Goal: Task Accomplishment & Management: Use online tool/utility

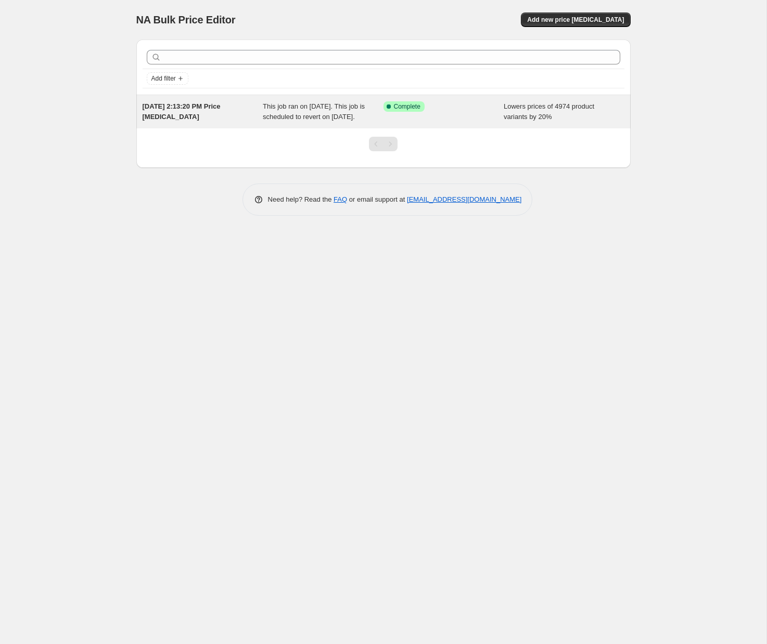
click at [280, 115] on span "This job ran on September 26, 2025. This job is scheduled to revert on Septembe…" at bounding box center [314, 111] width 102 height 18
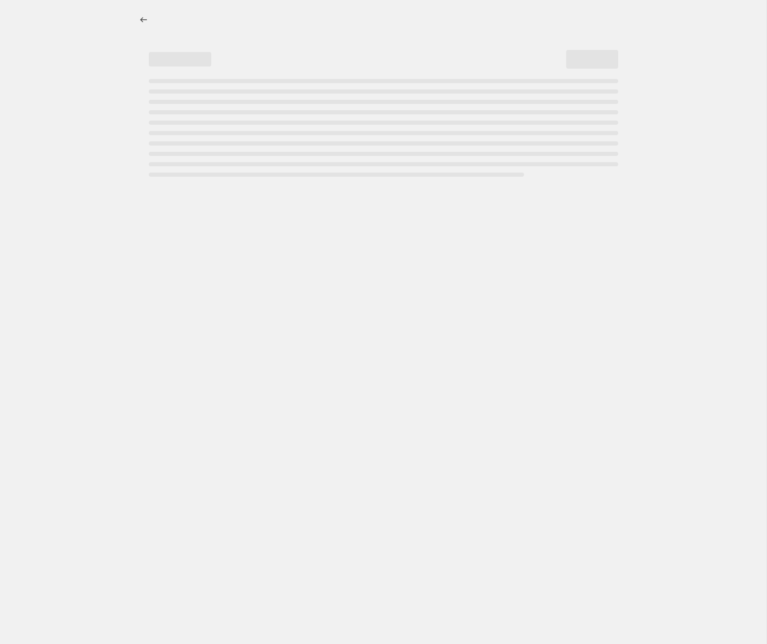
select select "percentage"
select select "collection"
select select "not_equal"
select select "collection"
select select "not_equal"
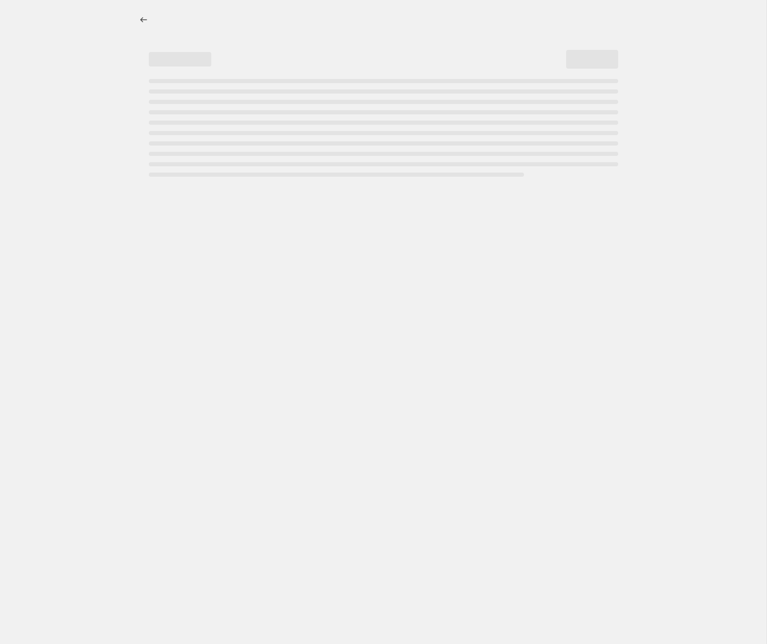
select select "collection"
select select "not_equal"
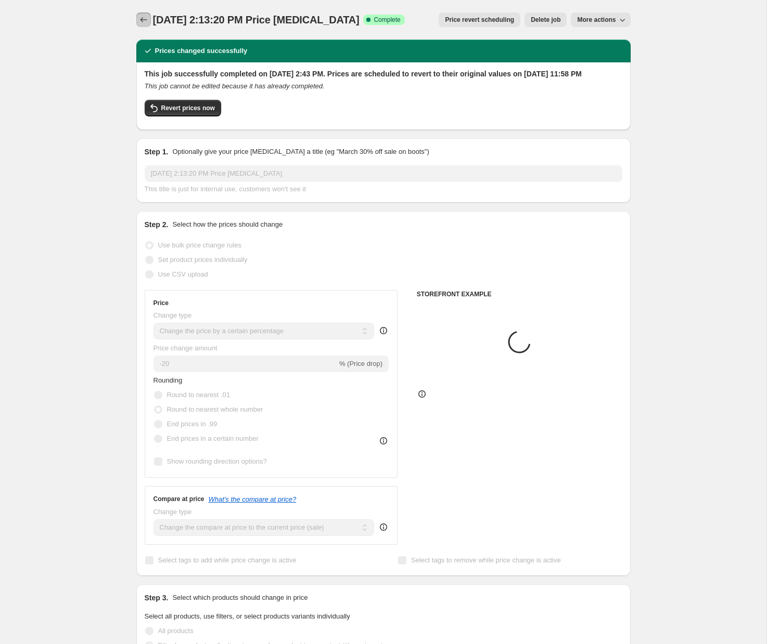
click at [146, 24] on icon "Price change jobs" at bounding box center [143, 20] width 10 height 10
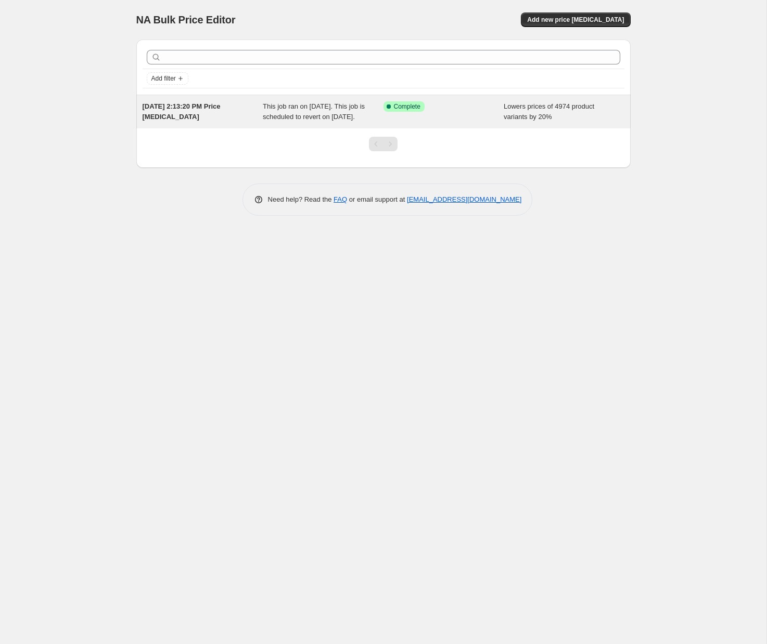
click at [508, 117] on span "Lowers prices of 4974 product variants by 20%" at bounding box center [548, 111] width 90 height 18
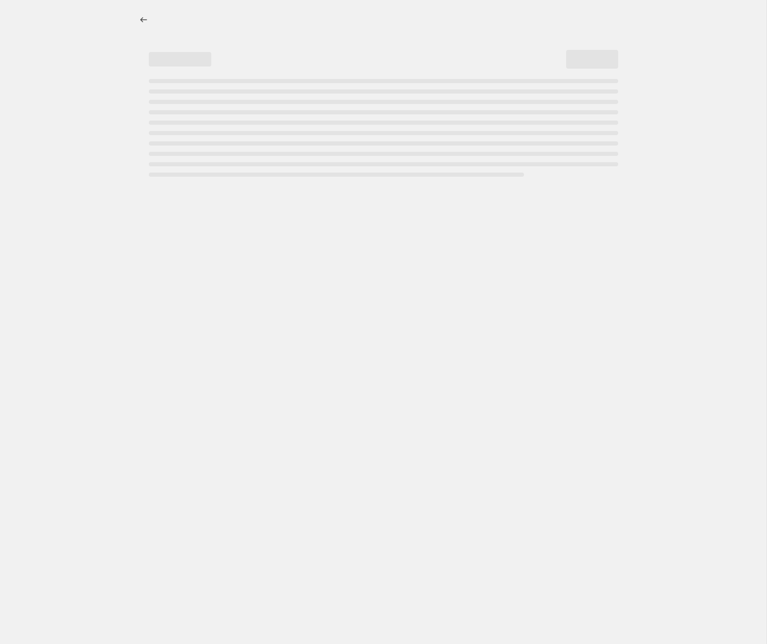
select select "percentage"
select select "collection"
select select "not_equal"
select select "collection"
select select "not_equal"
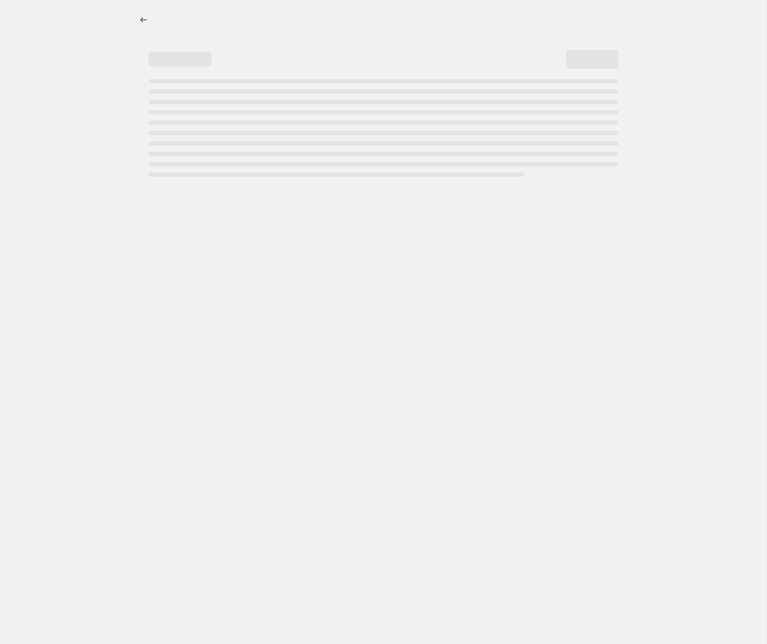
select select "collection"
select select "not_equal"
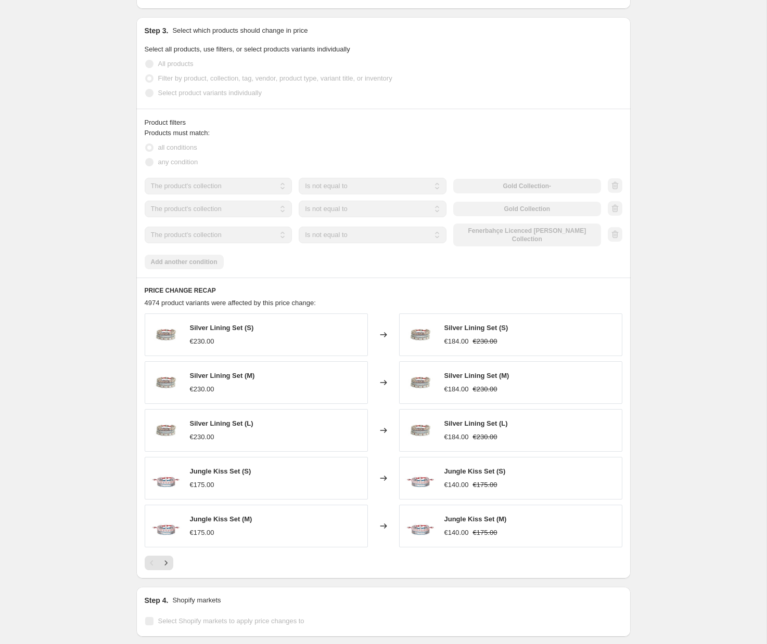
scroll to position [451, 0]
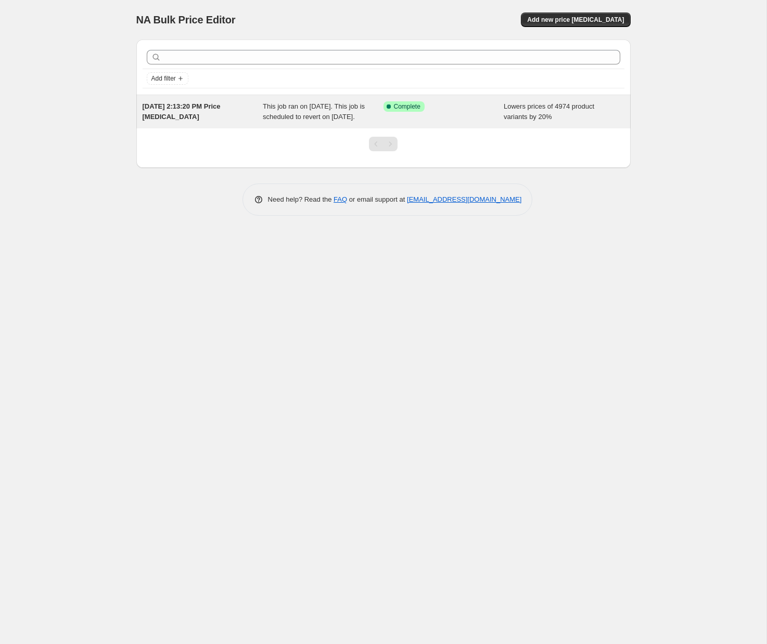
click at [365, 116] on div "This job ran on September 26, 2025. This job is scheduled to revert on Septembe…" at bounding box center [323, 111] width 121 height 21
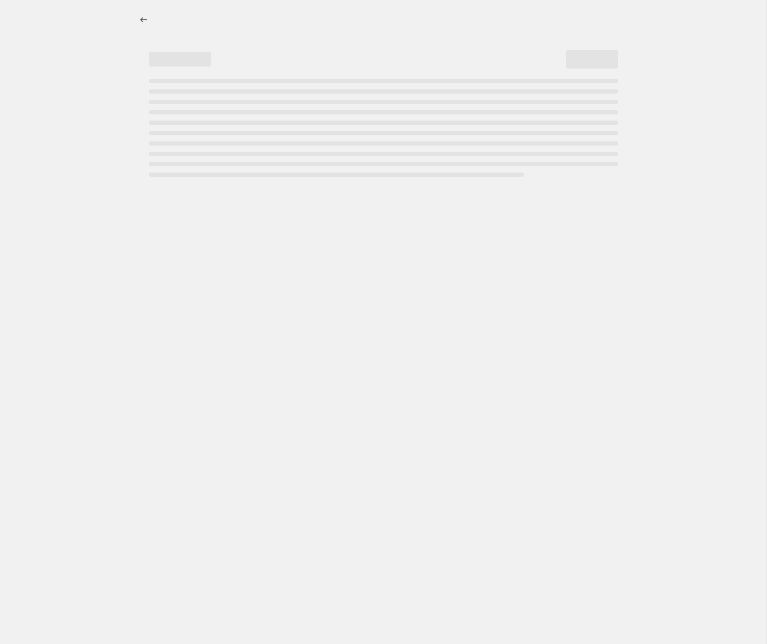
select select "percentage"
select select "collection"
select select "not_equal"
select select "collection"
select select "not_equal"
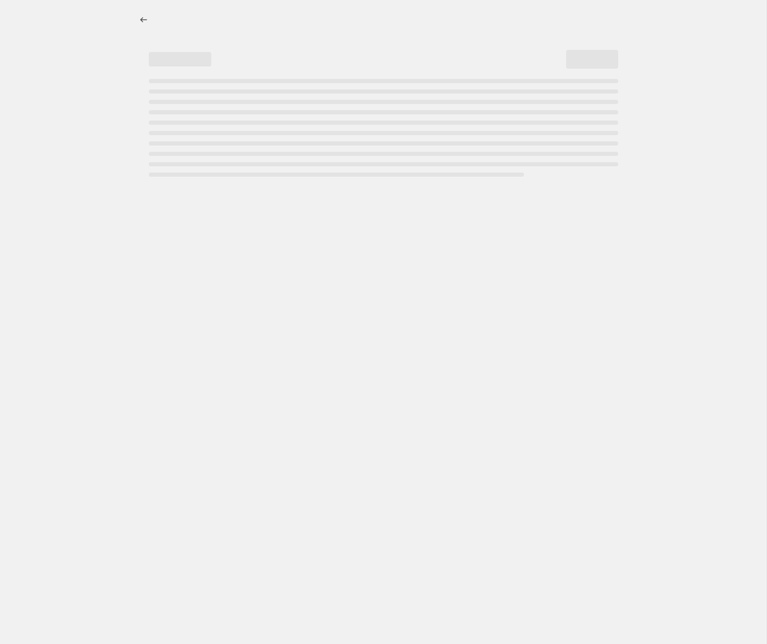
select select "collection"
select select "not_equal"
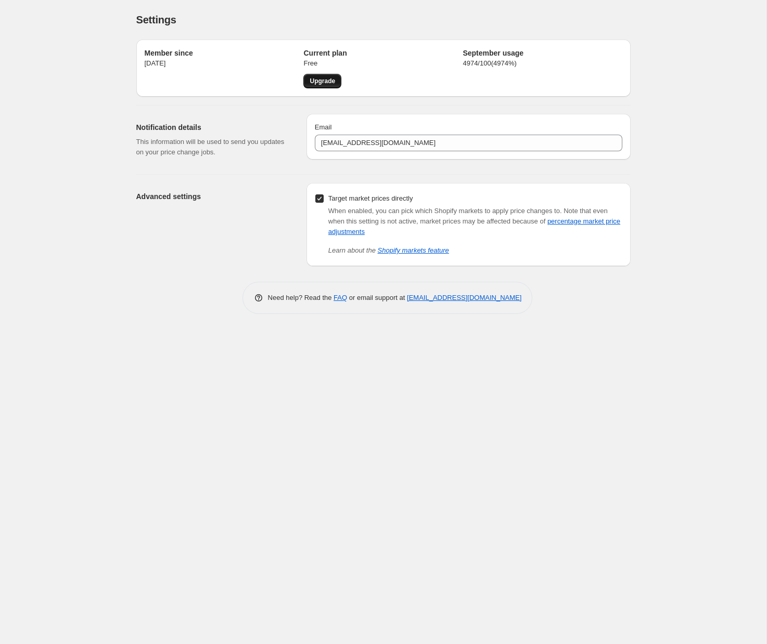
click at [329, 82] on span "Upgrade" at bounding box center [321, 81] width 25 height 8
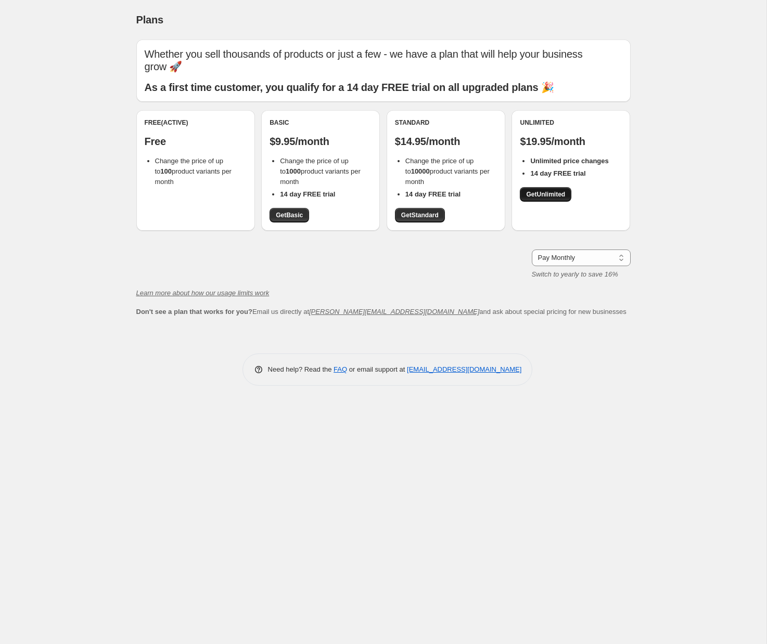
click at [546, 190] on span "Get Unlimited" at bounding box center [545, 194] width 39 height 8
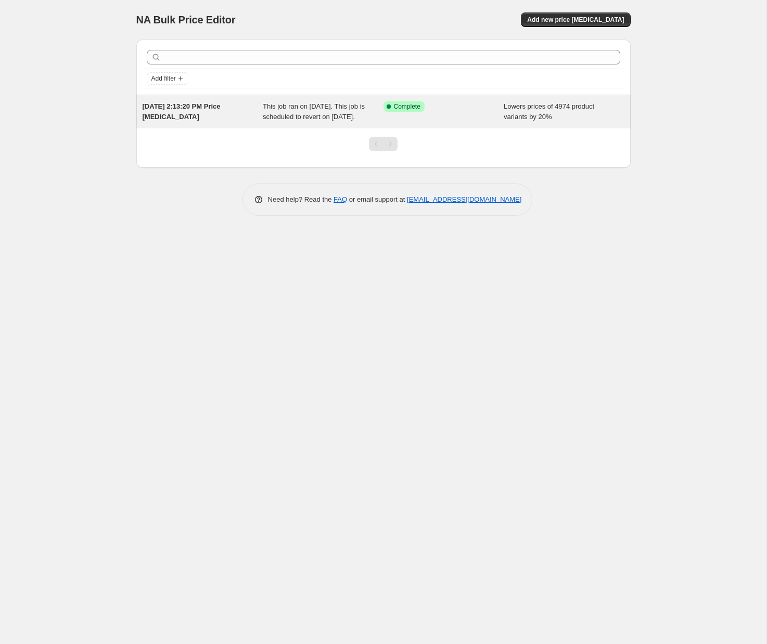
click at [193, 118] on div "[DATE] 2:13:20 PM Price [MEDICAL_DATA]" at bounding box center [202, 111] width 121 height 21
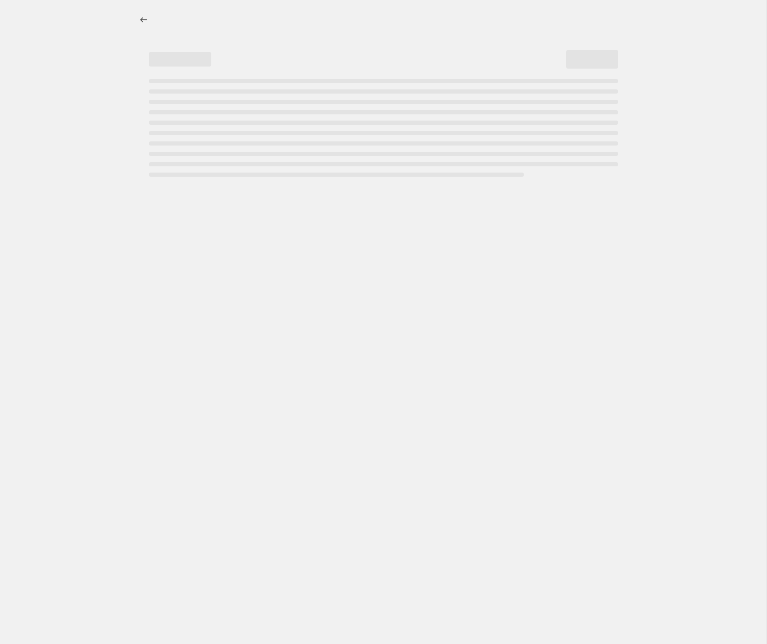
select select "percentage"
select select "collection"
select select "not_equal"
select select "collection"
select select "not_equal"
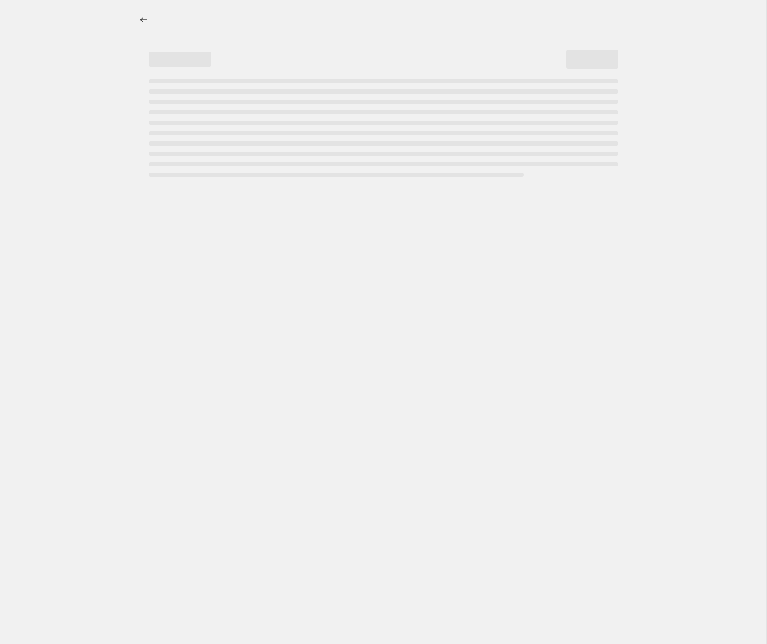
select select "collection"
select select "not_equal"
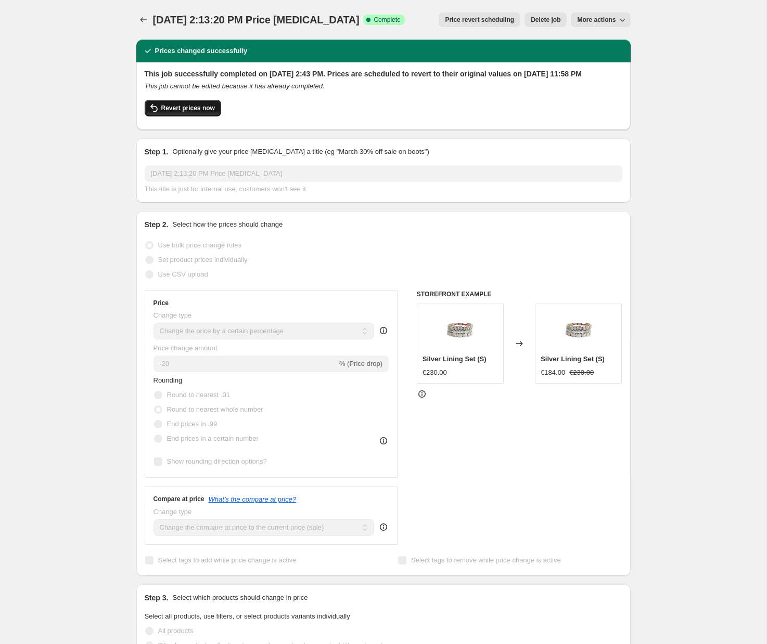
click at [181, 112] on span "Revert prices now" at bounding box center [188, 108] width 54 height 8
checkbox input "false"
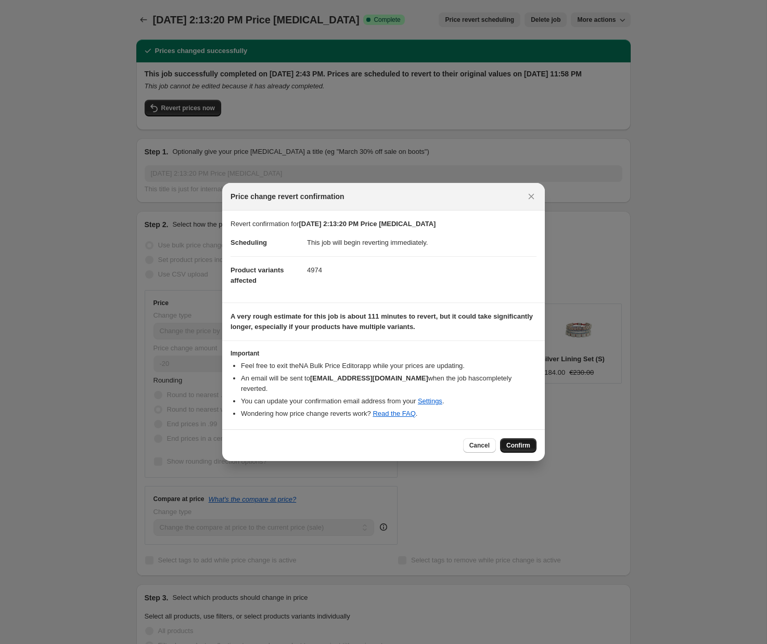
click at [521, 442] on span "Confirm" at bounding box center [518, 446] width 24 height 8
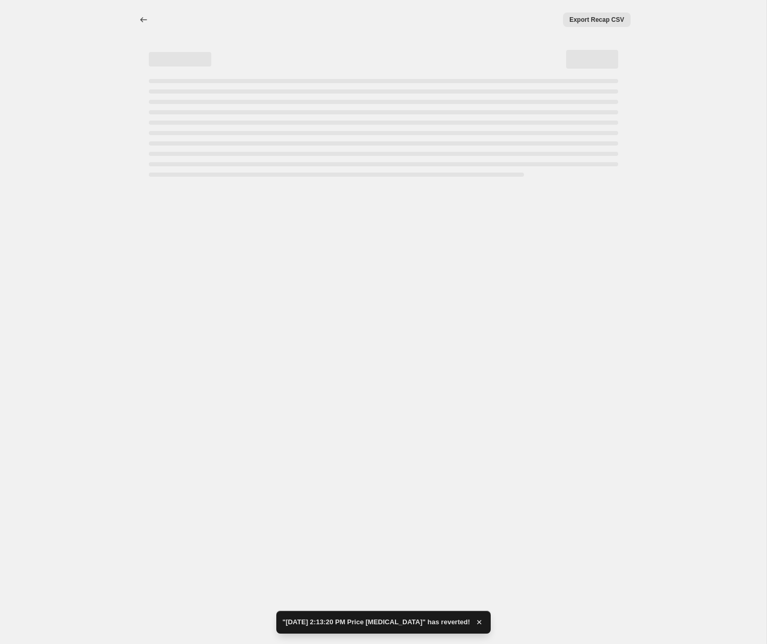
select select "percentage"
select select "collection"
select select "not_equal"
select select "collection"
select select "not_equal"
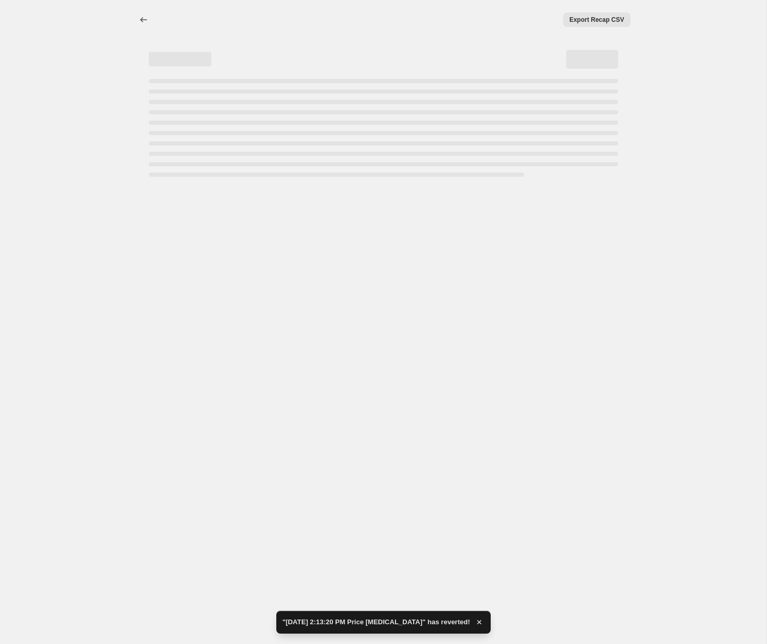
select select "collection"
select select "not_equal"
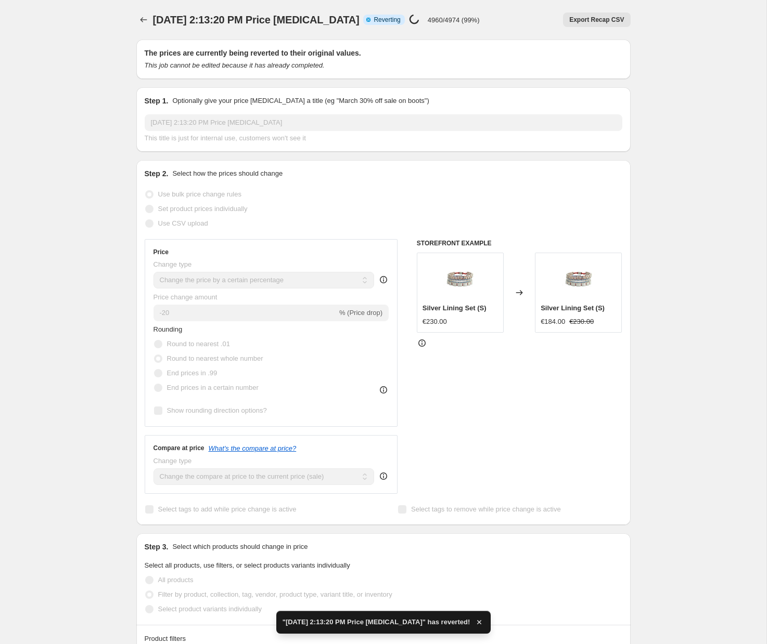
checkbox input "true"
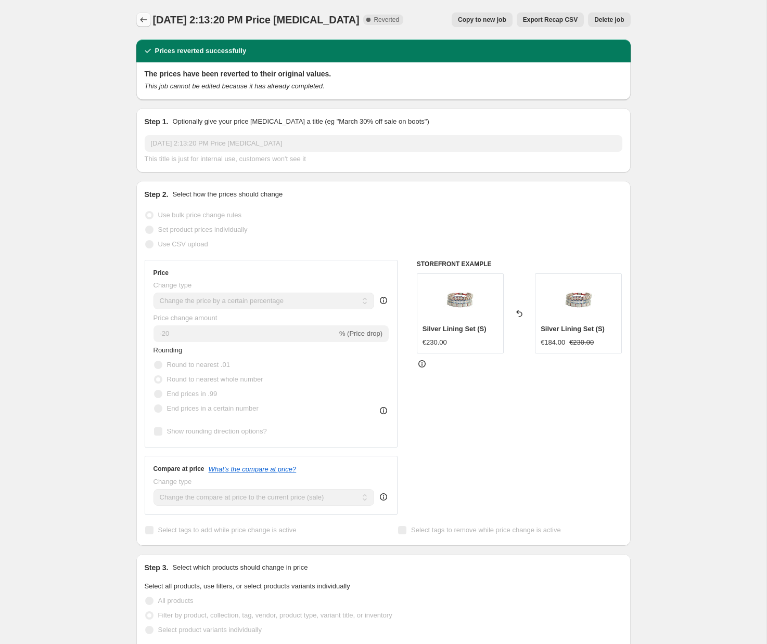
click at [149, 18] on button "Price change jobs" at bounding box center [143, 19] width 15 height 15
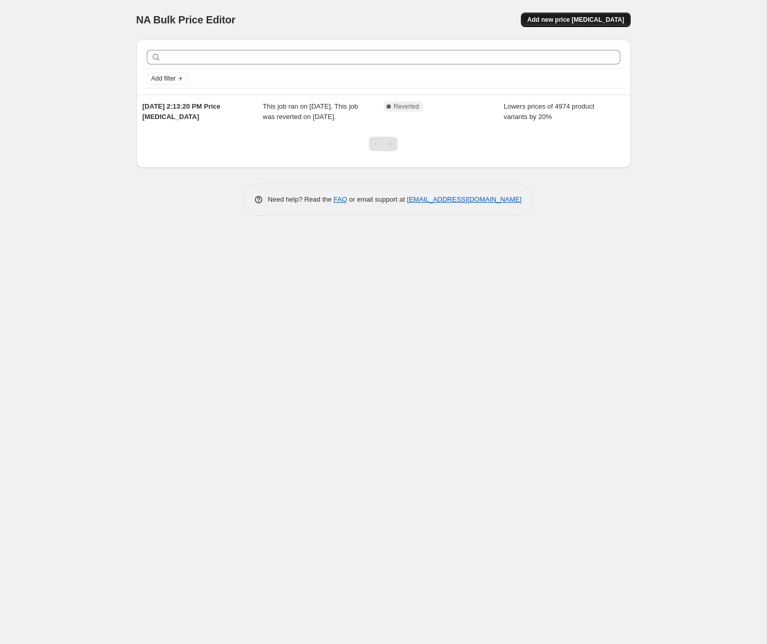
click at [587, 20] on span "Add new price change job" at bounding box center [575, 20] width 97 height 8
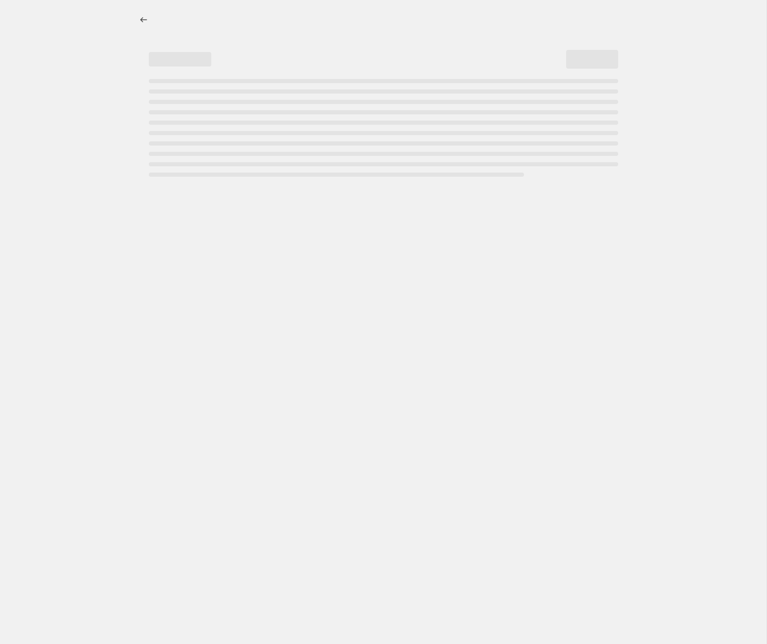
select select "percentage"
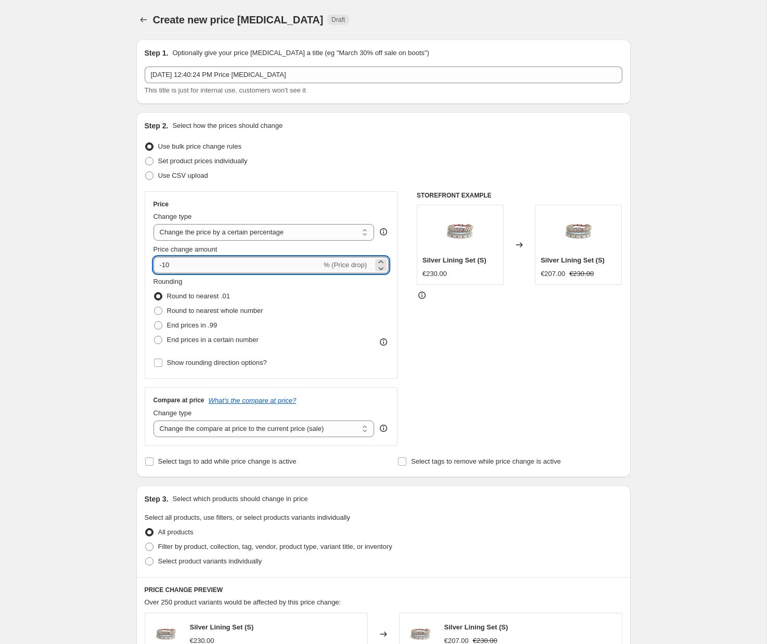
click at [182, 264] on input "-10" at bounding box center [237, 265] width 168 height 17
type input "-20"
click at [82, 280] on div "Create new price change job. This page is ready Create new price change job Dra…" at bounding box center [383, 549] width 766 height 1098
click at [222, 225] on select "Change the price to a certain amount Change the price by a certain amount Chang…" at bounding box center [263, 232] width 221 height 17
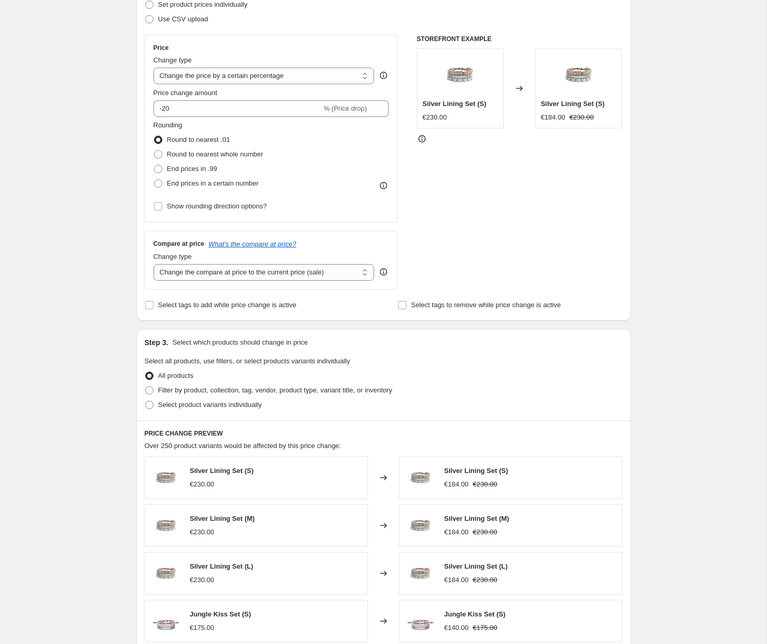
scroll to position [204, 0]
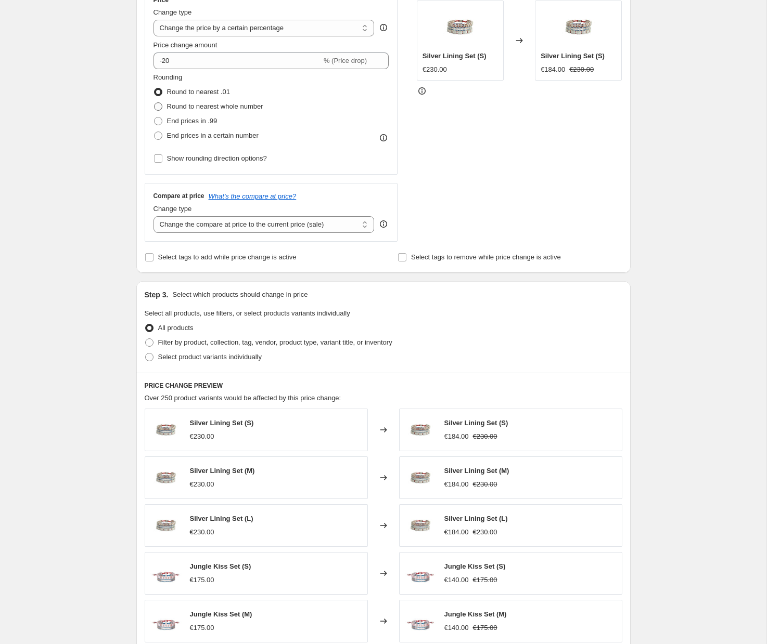
click at [157, 108] on span at bounding box center [158, 106] width 8 height 8
click at [154, 103] on input "Round to nearest whole number" at bounding box center [154, 102] width 1 height 1
radio input "true"
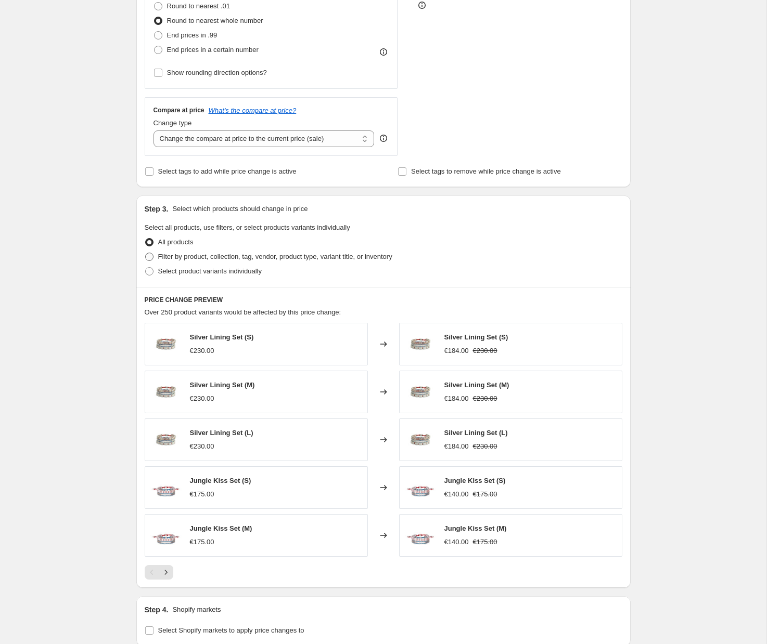
click at [153, 255] on span at bounding box center [149, 257] width 8 height 8
click at [146, 253] on input "Filter by product, collection, tag, vendor, product type, variant title, or inv…" at bounding box center [145, 253] width 1 height 1
radio input "true"
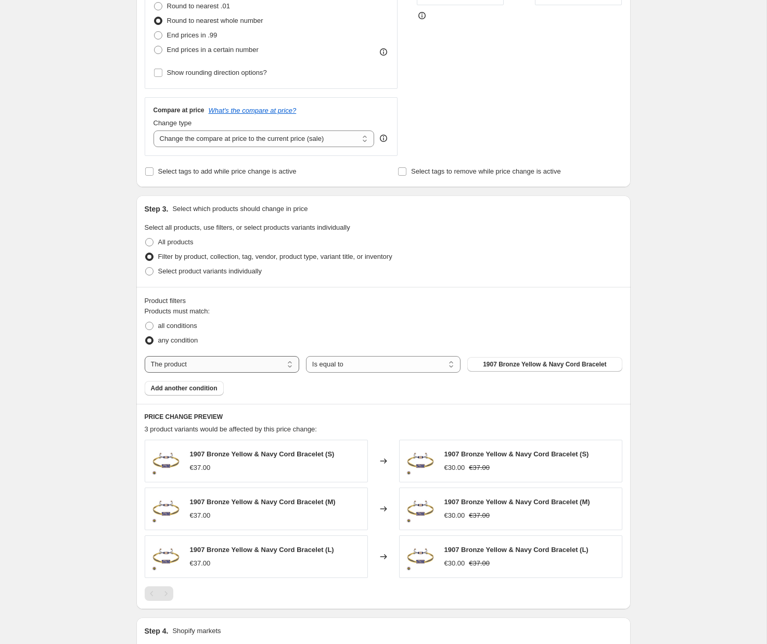
click at [233, 372] on select "The product The product's collection The product's tag The product's vendor The…" at bounding box center [222, 364] width 154 height 17
select select "collection"
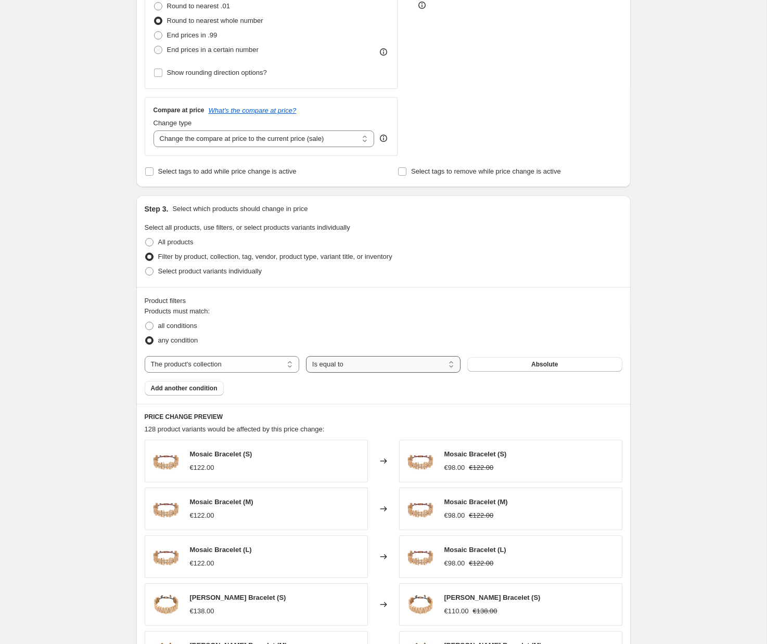
click at [402, 364] on select "Is equal to Is not equal to" at bounding box center [383, 364] width 154 height 17
select select "not_equal"
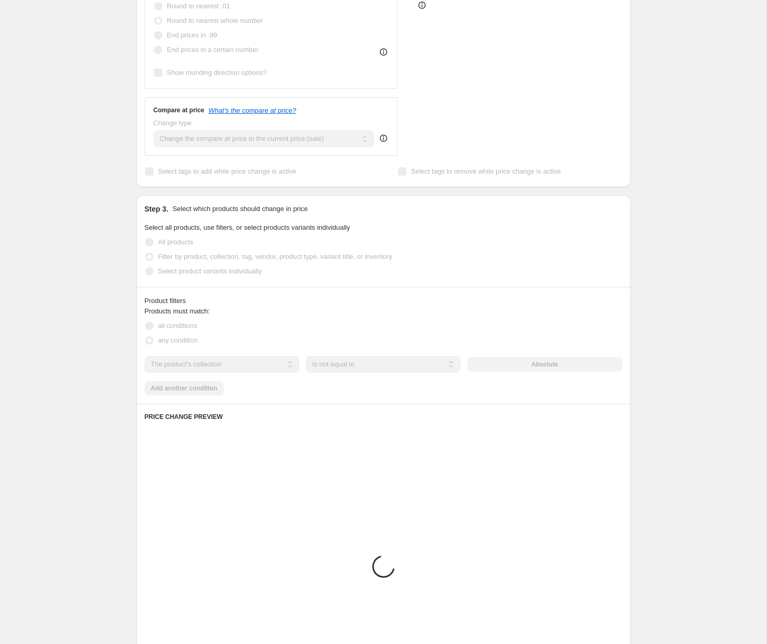
click at [530, 367] on div "The product The product's collection The product's tag The product's vendor The…" at bounding box center [383, 364] width 477 height 17
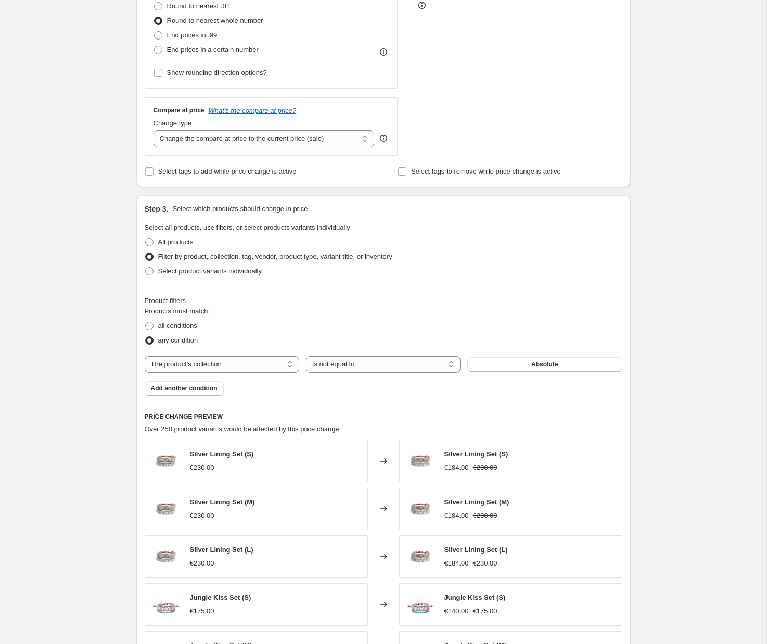
click at [534, 364] on span "Absolute" at bounding box center [544, 364] width 27 height 8
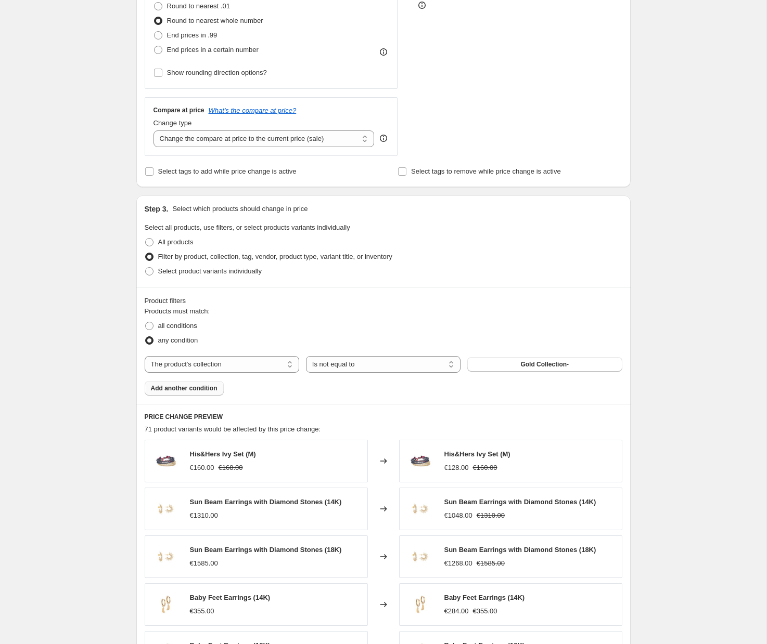
click at [185, 386] on span "Add another condition" at bounding box center [184, 388] width 67 height 8
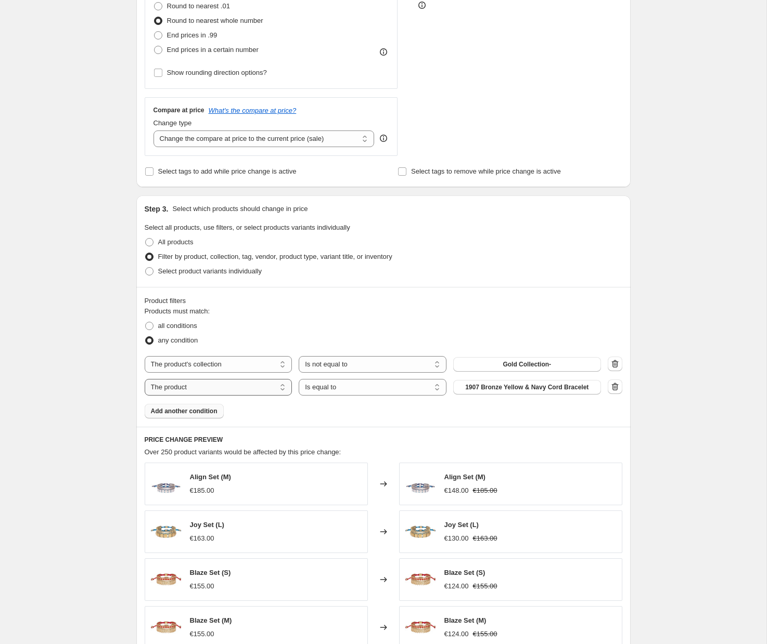
click at [194, 387] on select "The product The product's collection The product's tag The product's vendor The…" at bounding box center [219, 387] width 148 height 17
select select "collection"
click at [517, 385] on span "Absolute" at bounding box center [526, 387] width 27 height 8
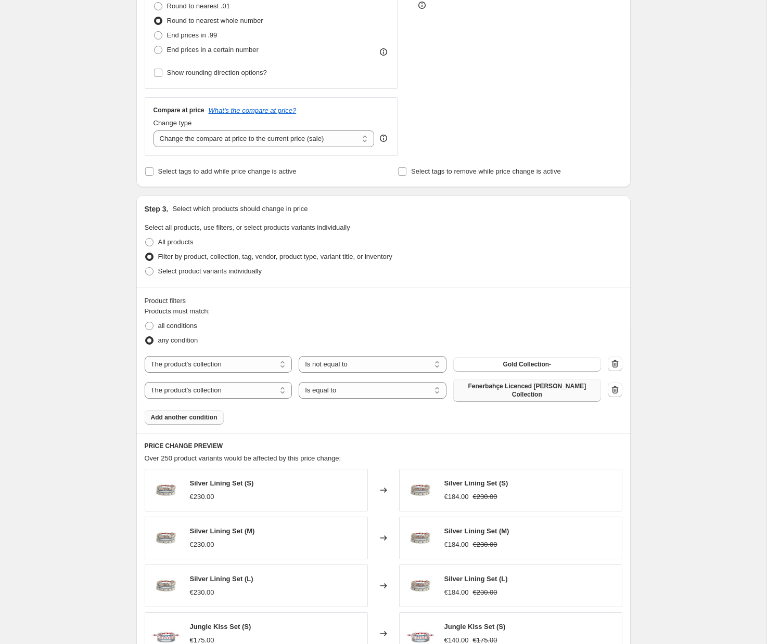
click at [191, 418] on span "Add another condition" at bounding box center [184, 417] width 67 height 8
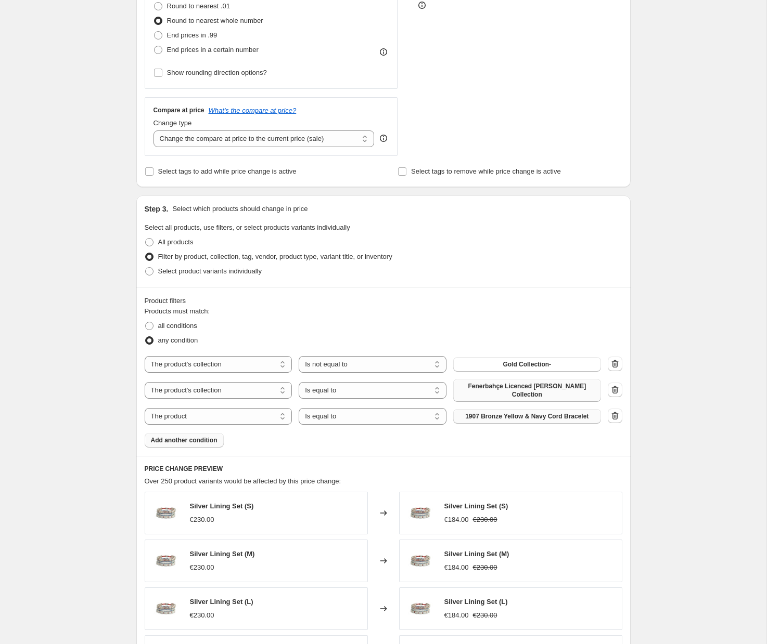
click at [507, 418] on span "1907 Bronze Yellow & Navy Cord Bracelet" at bounding box center [526, 416] width 123 height 8
click at [261, 416] on select "The product The product's collection The product's tag The product's vendor The…" at bounding box center [219, 416] width 148 height 17
select select "collection"
click at [365, 393] on select "Is equal to Is not equal to" at bounding box center [372, 390] width 148 height 17
select select "not_equal"
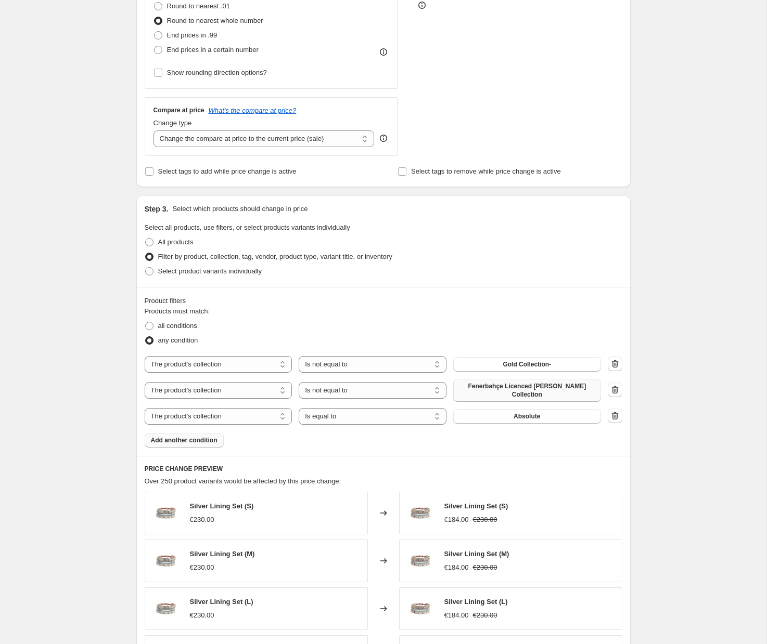
click at [530, 387] on span "Fenerbahçe Licenced [PERSON_NAME] Collection" at bounding box center [526, 390] width 135 height 17
click at [354, 421] on select "Is equal to Is not equal to" at bounding box center [372, 416] width 148 height 17
select select "not_equal"
click at [499, 418] on button "Absolute" at bounding box center [527, 416] width 148 height 15
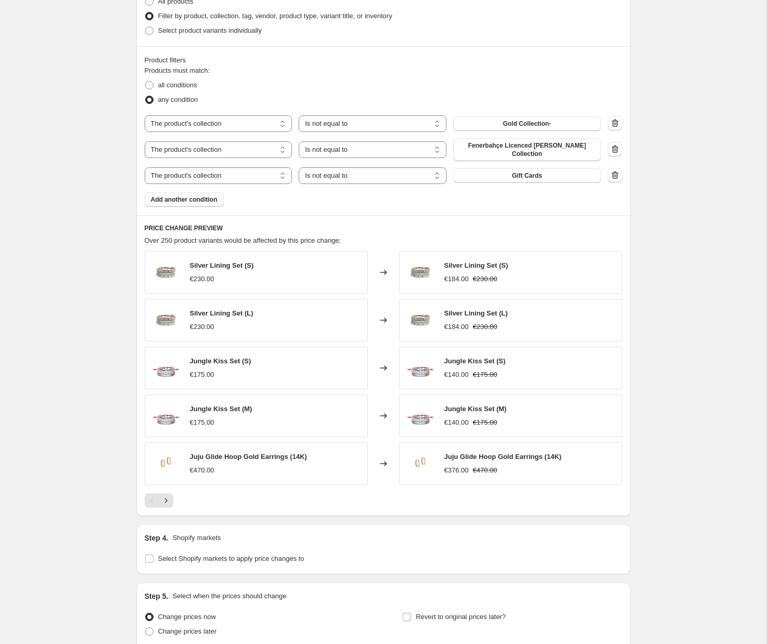
scroll to position [622, 0]
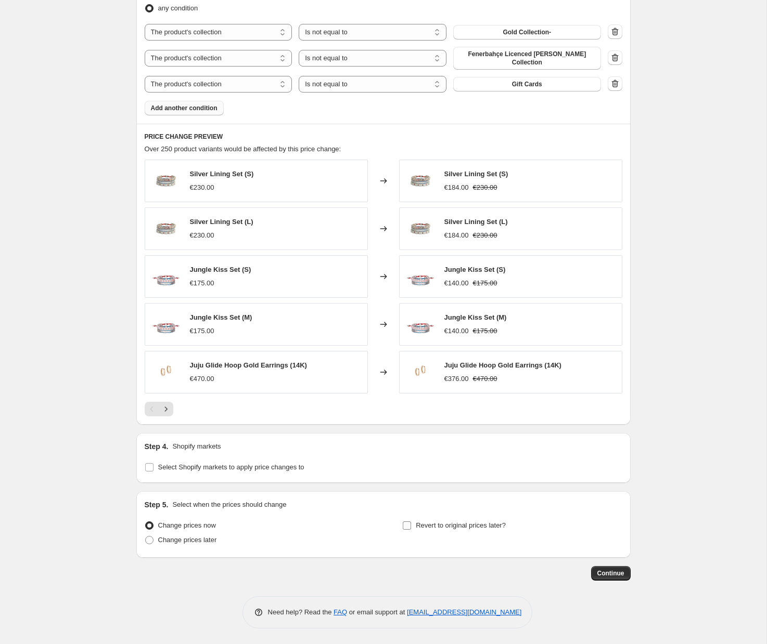
click at [409, 528] on input "Revert to original prices later?" at bounding box center [407, 526] width 8 height 8
checkbox input "true"
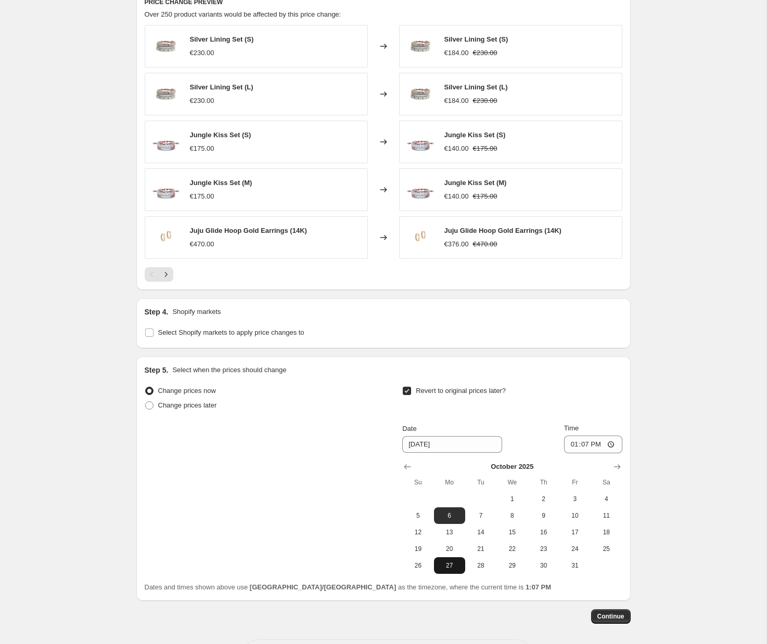
scroll to position [770, 0]
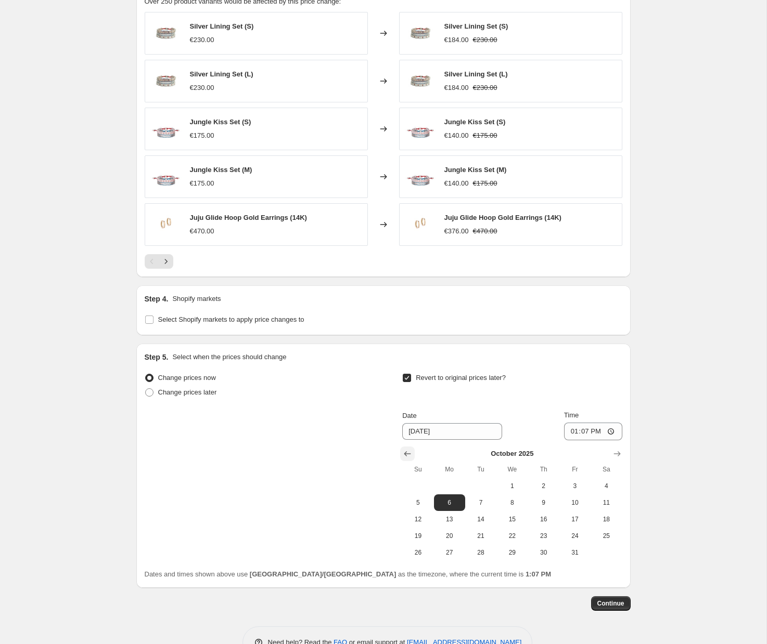
click at [402, 452] on icon "Show previous month, September 2025" at bounding box center [407, 454] width 10 height 10
click at [475, 551] on span "30" at bounding box center [480, 553] width 23 height 8
type input "[DATE]"
click at [610, 432] on input "13:07" at bounding box center [593, 432] width 58 height 18
type input "23:54"
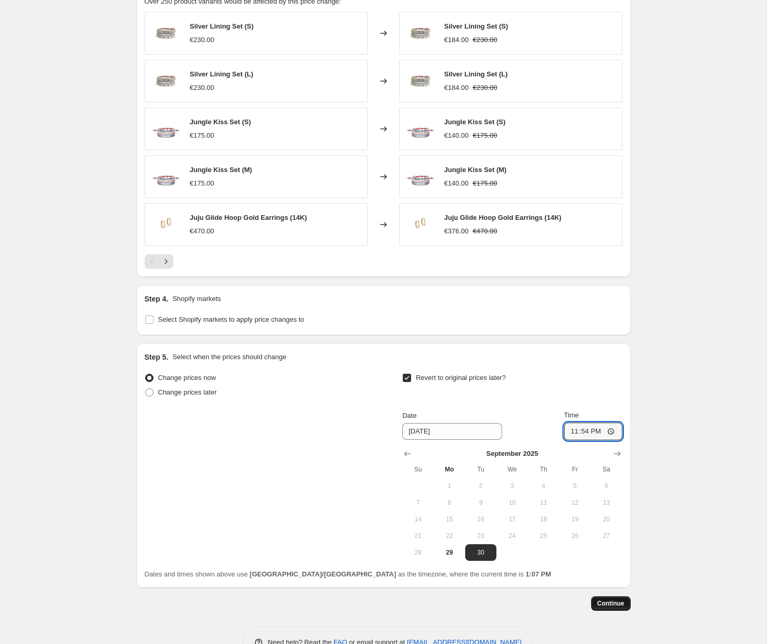
click at [616, 606] on span "Continue" at bounding box center [610, 604] width 27 height 8
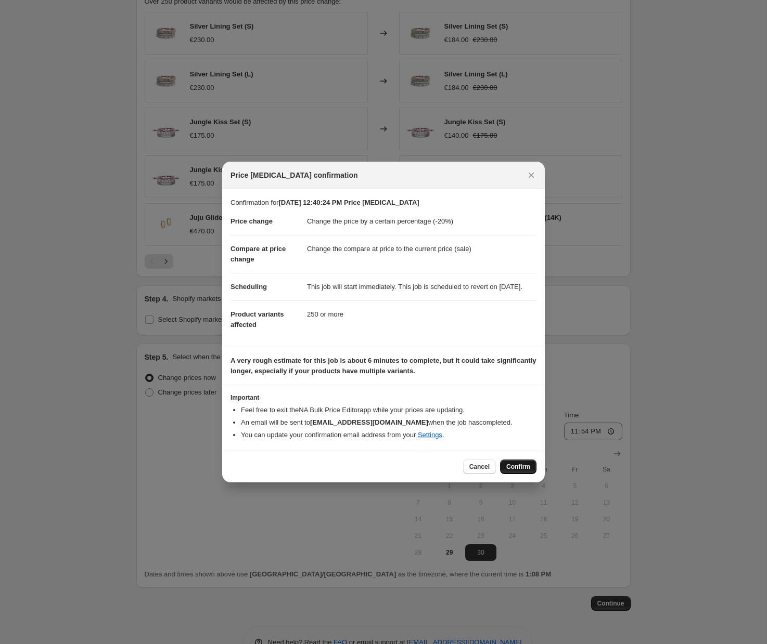
click at [516, 471] on span "Confirm" at bounding box center [518, 467] width 24 height 8
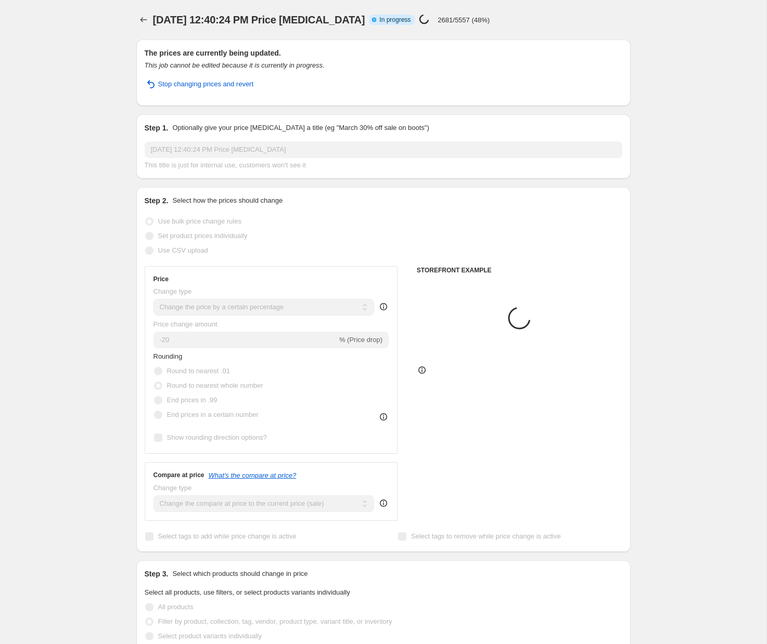
select select "percentage"
select select "not_equal"
select select "percentage"
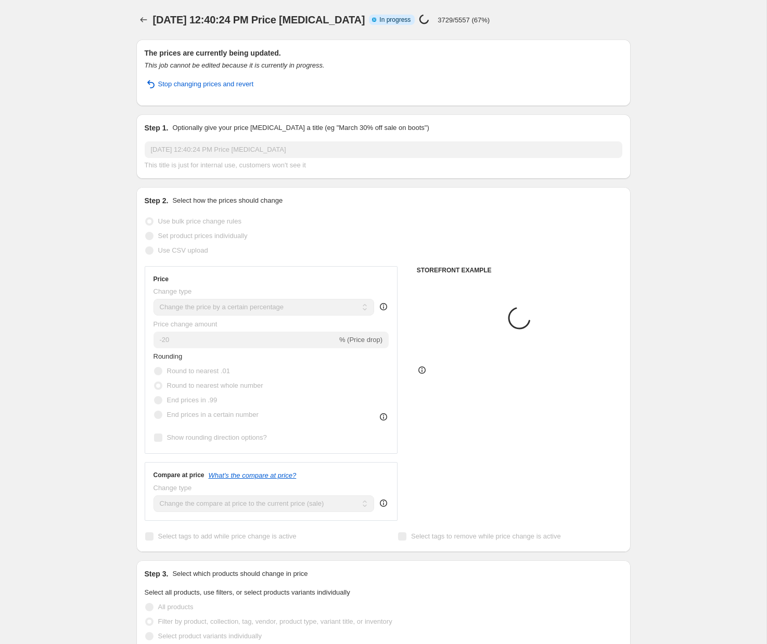
select select "not_equal"
select select "collection"
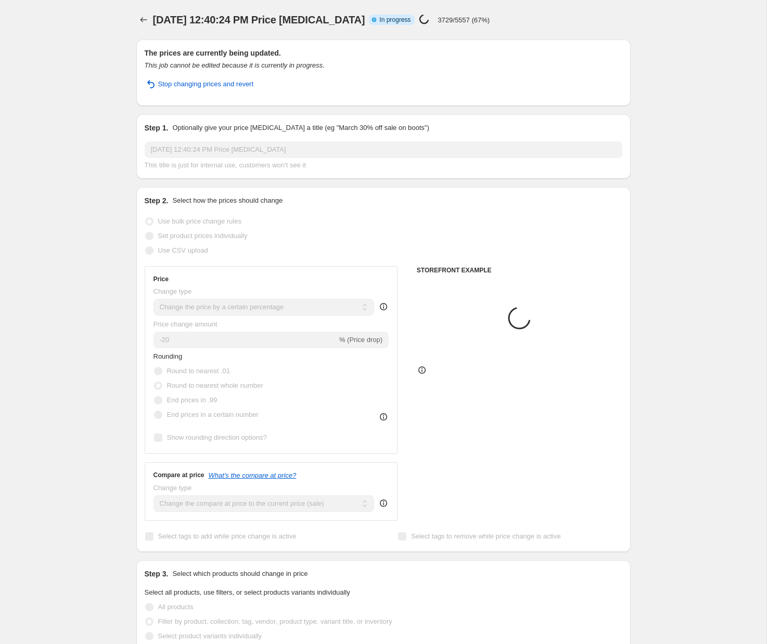
select select "collection"
